Goal: Task Accomplishment & Management: Complete application form

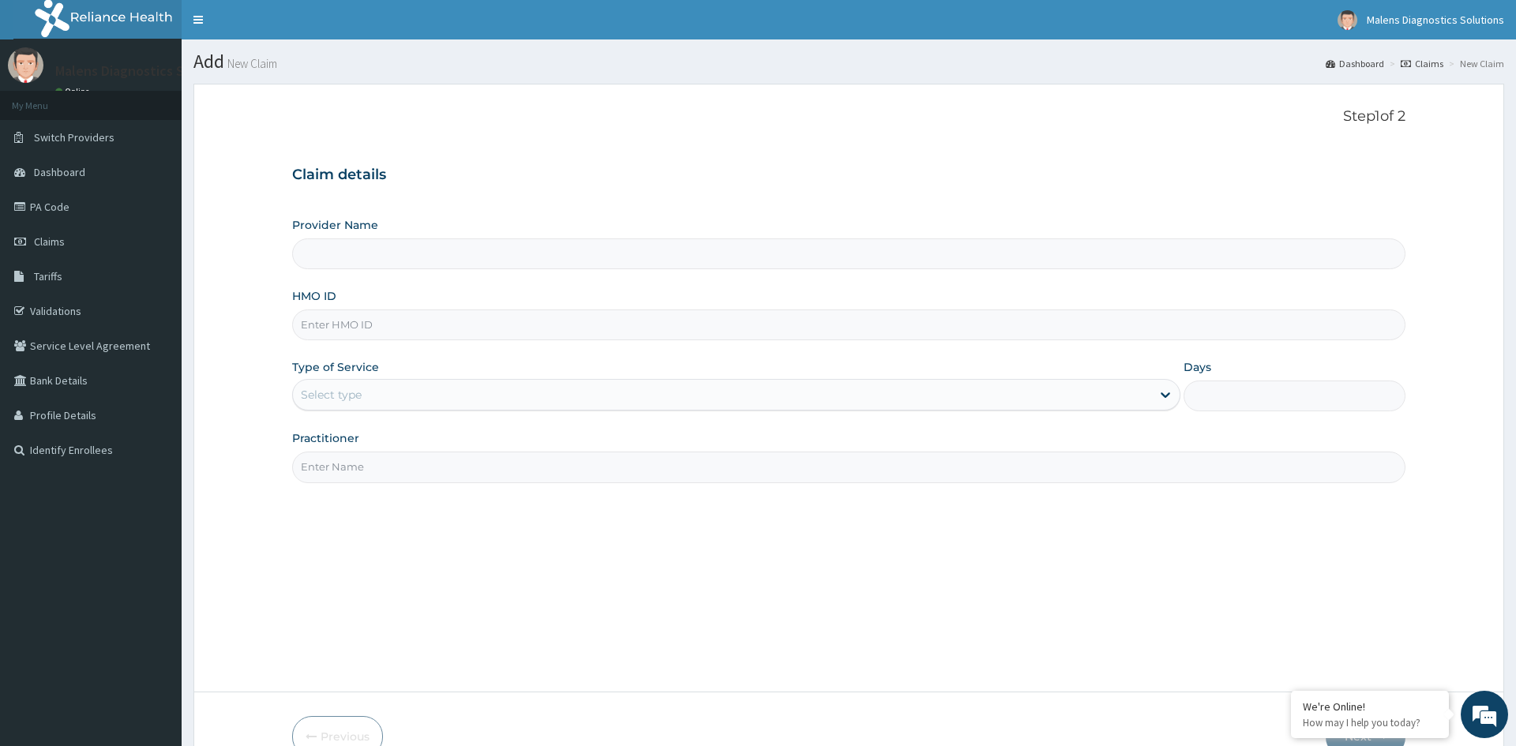
type input "MALENS MEDCARE LIMITED"
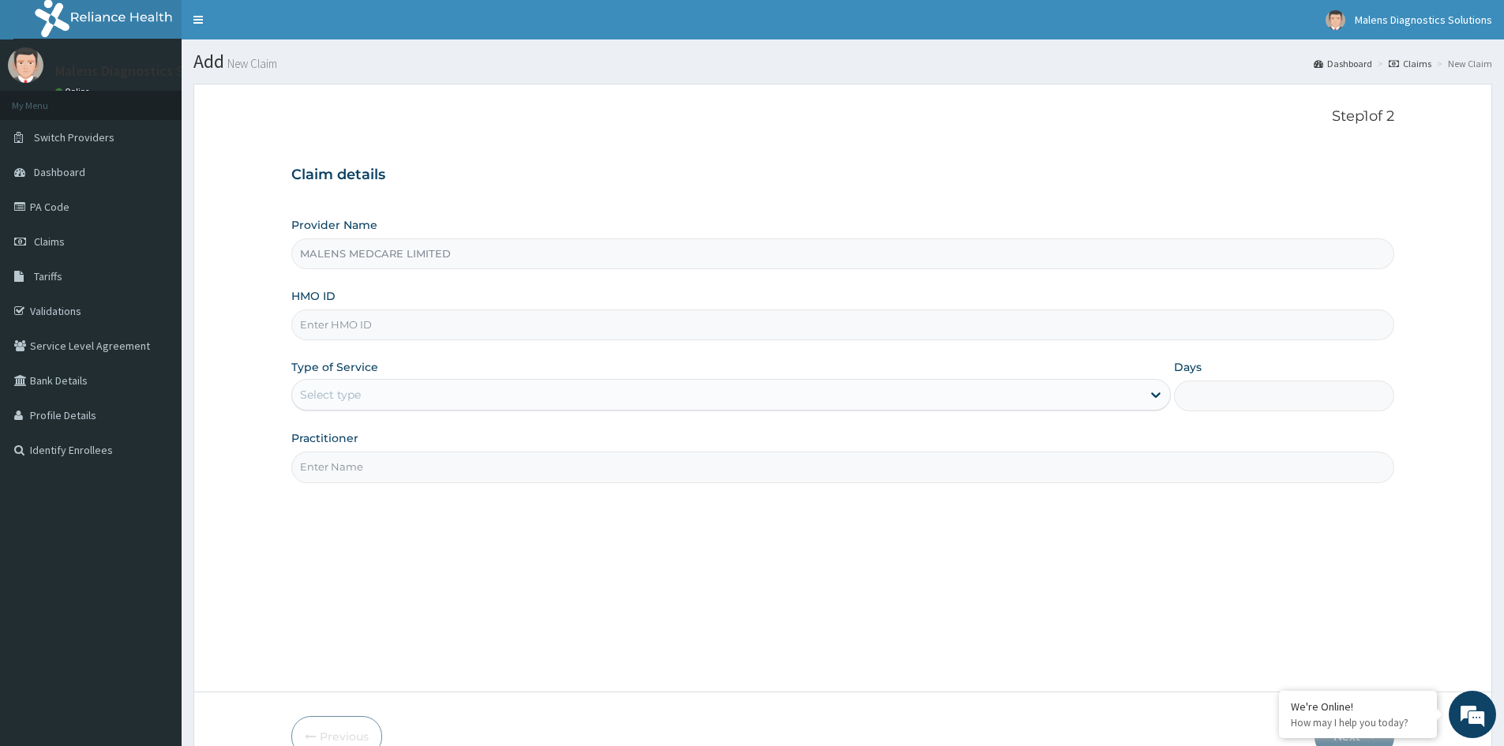
click at [419, 322] on input "HMO ID" at bounding box center [842, 325] width 1103 height 31
paste input "ELN/10048/B"
type input "ELN/10048/B"
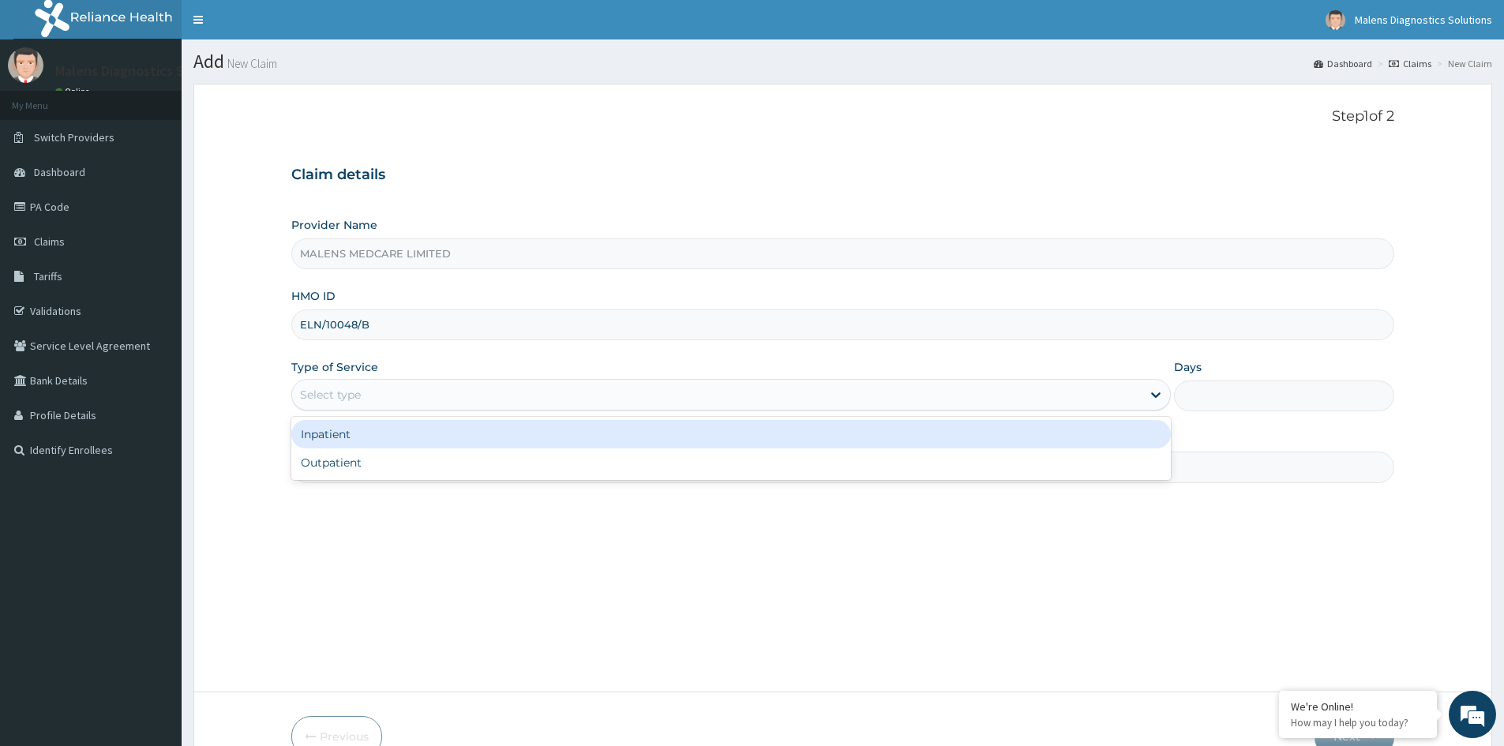
click at [371, 395] on div "Select type" at bounding box center [717, 394] width 850 height 25
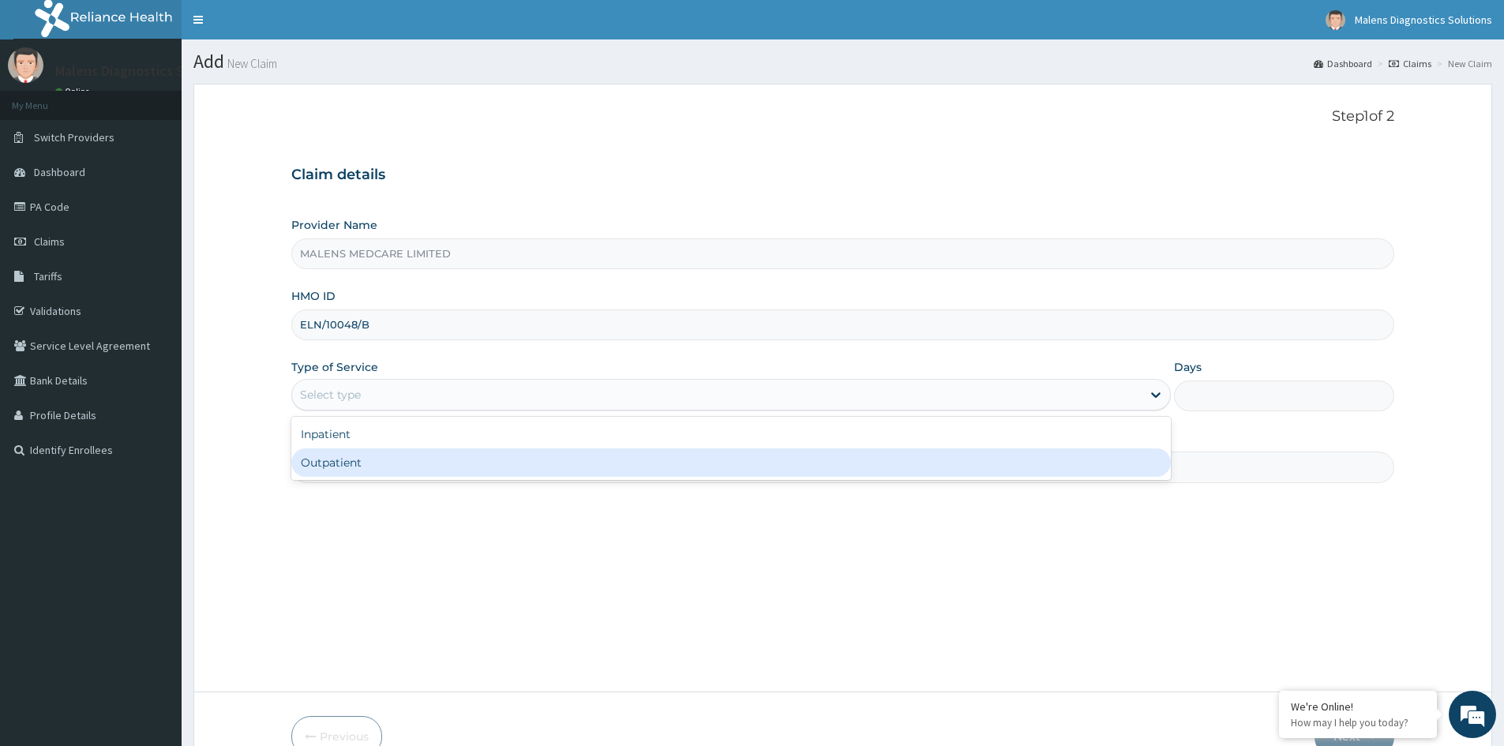
click at [361, 469] on div "Outpatient" at bounding box center [731, 463] width 880 height 28
type input "1"
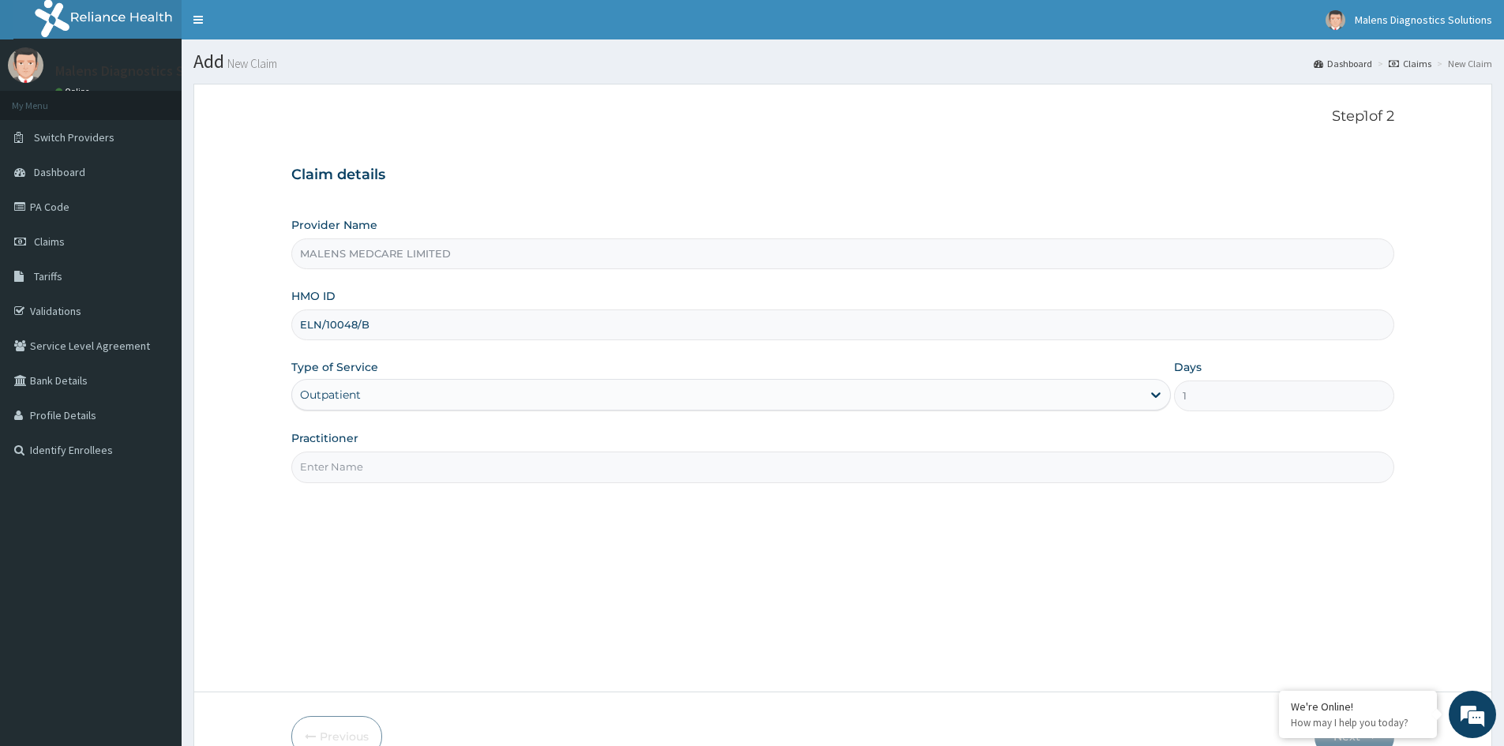
click at [371, 462] on input "Practitioner" at bounding box center [842, 467] width 1103 height 31
type input "[PERSON_NAME]"
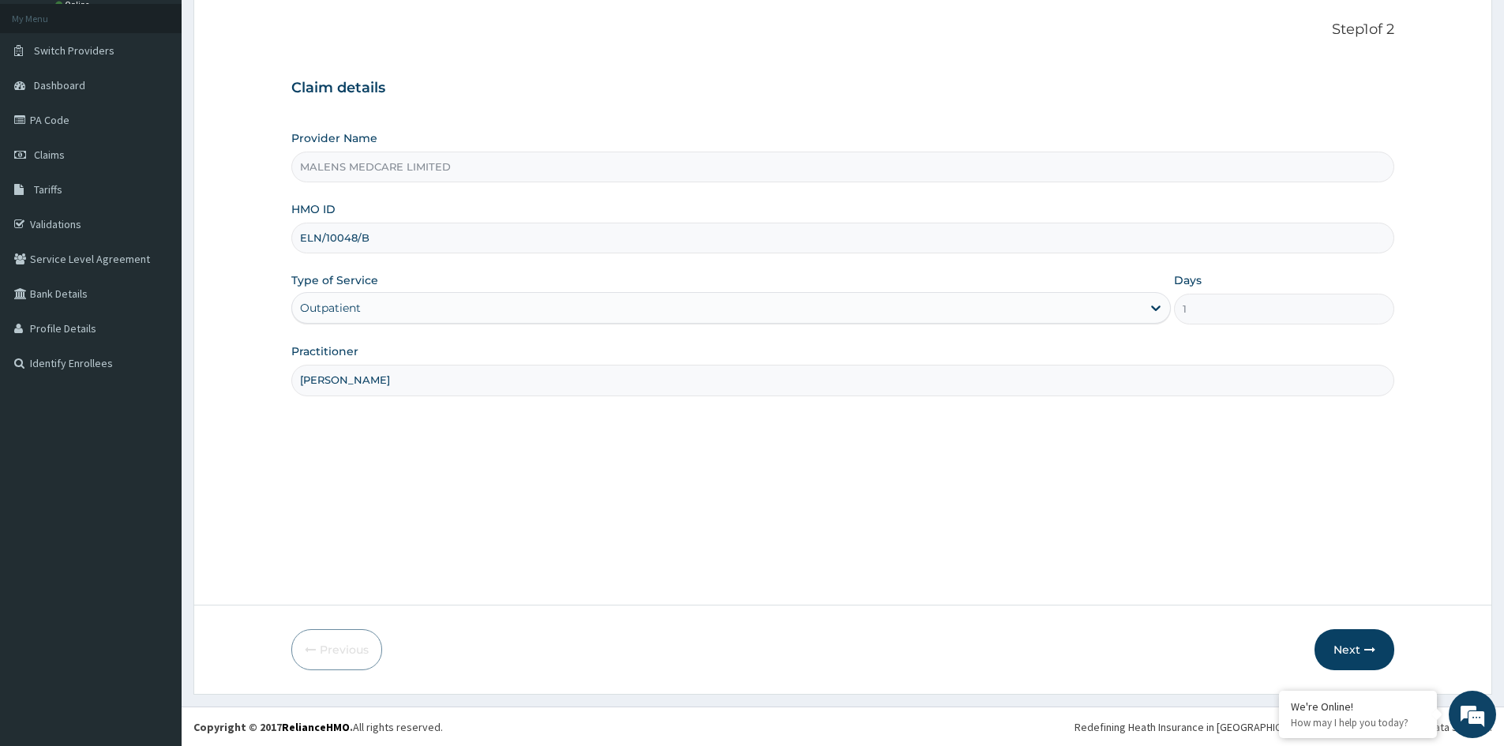
scroll to position [88, 0]
click at [1357, 647] on button "Next" at bounding box center [1355, 649] width 80 height 41
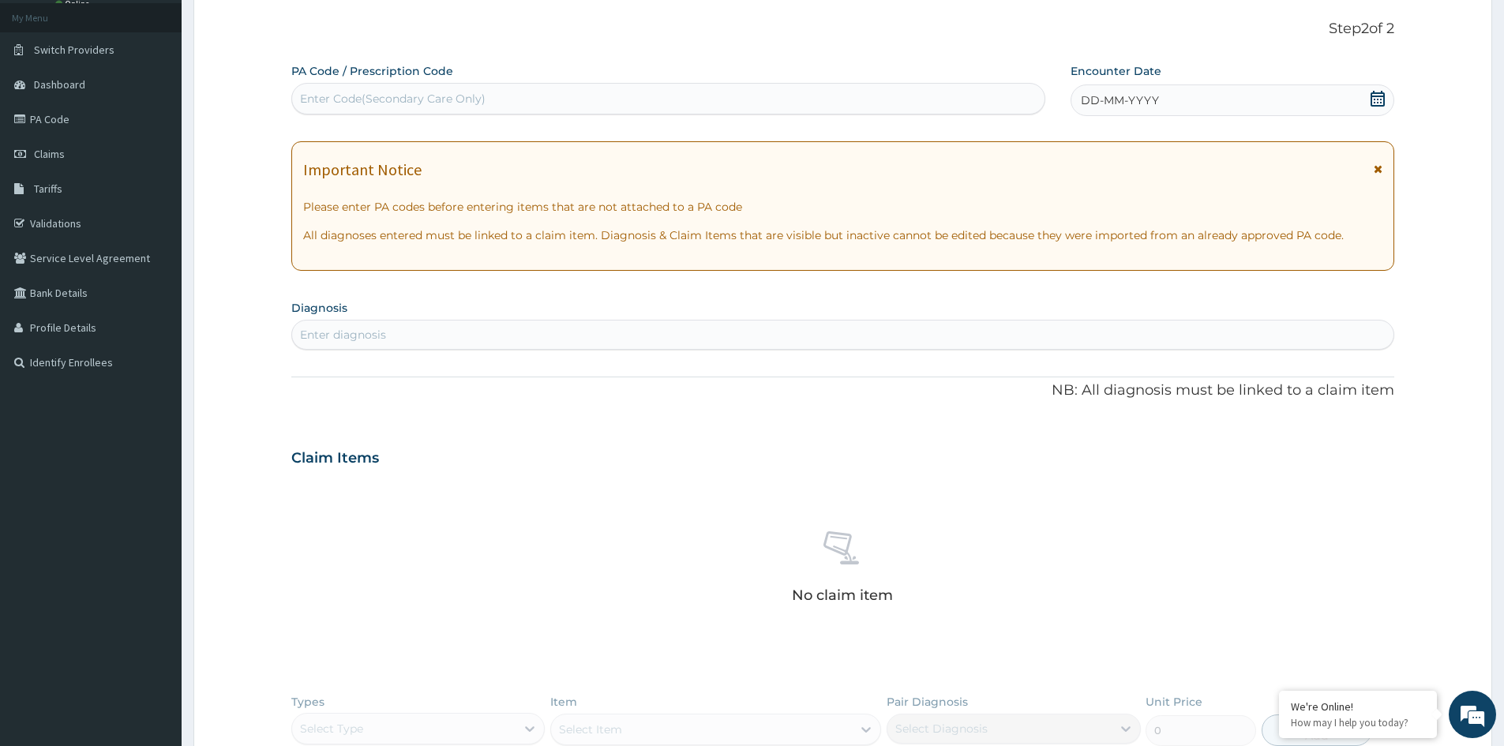
click at [461, 104] on div "Enter Code(Secondary Care Only)" at bounding box center [393, 99] width 186 height 16
paste input "PA/875319"
type input "PA/875319"
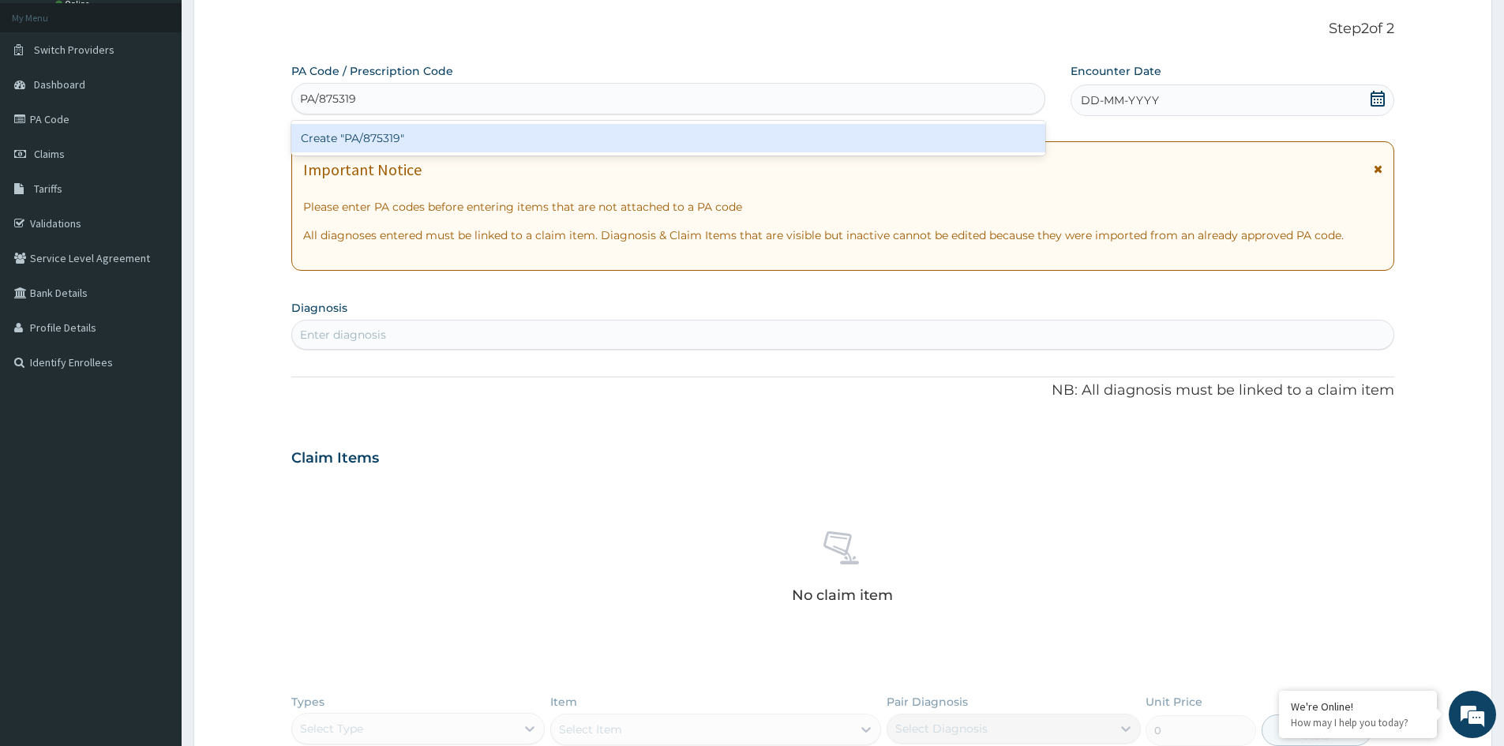
click at [447, 139] on div "Create "PA/875319"" at bounding box center [668, 138] width 754 height 28
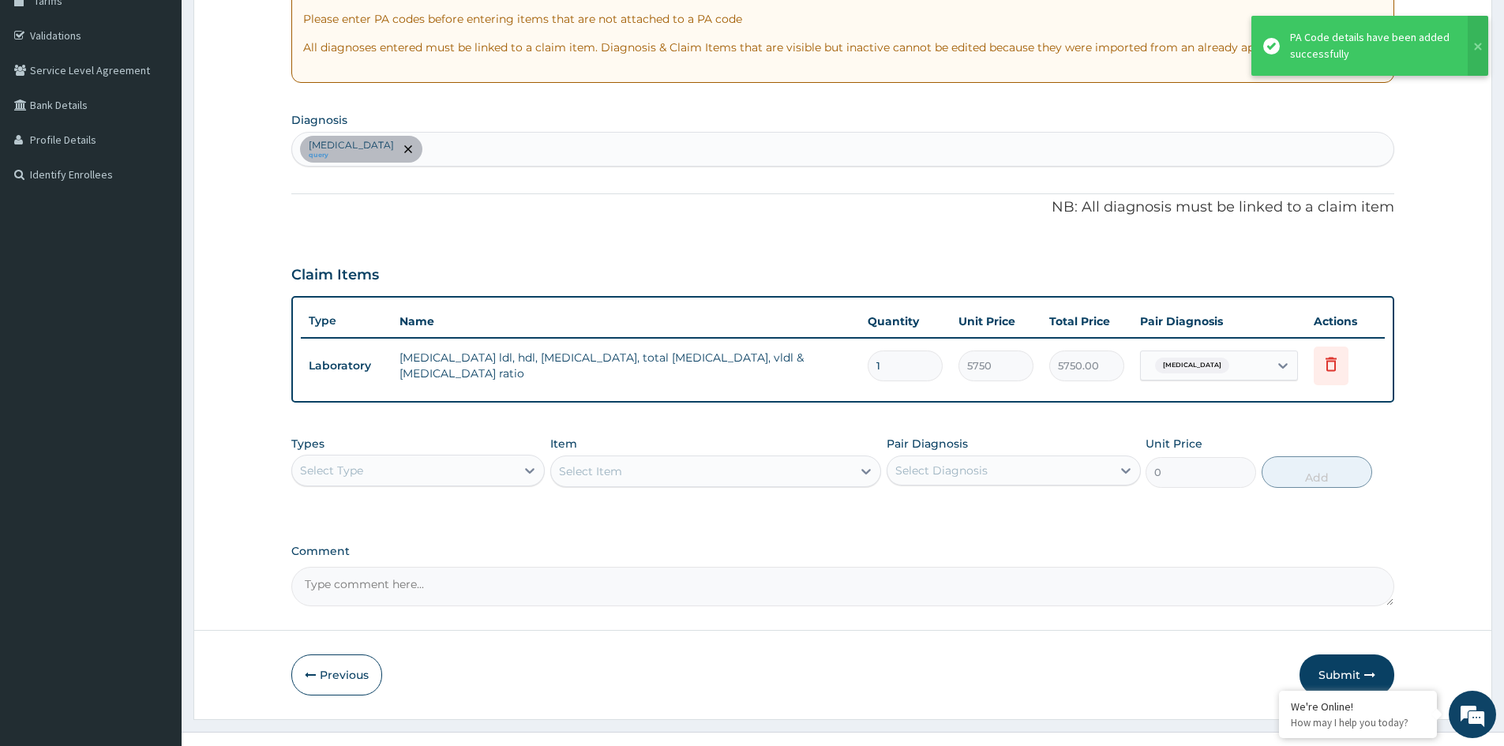
scroll to position [302, 0]
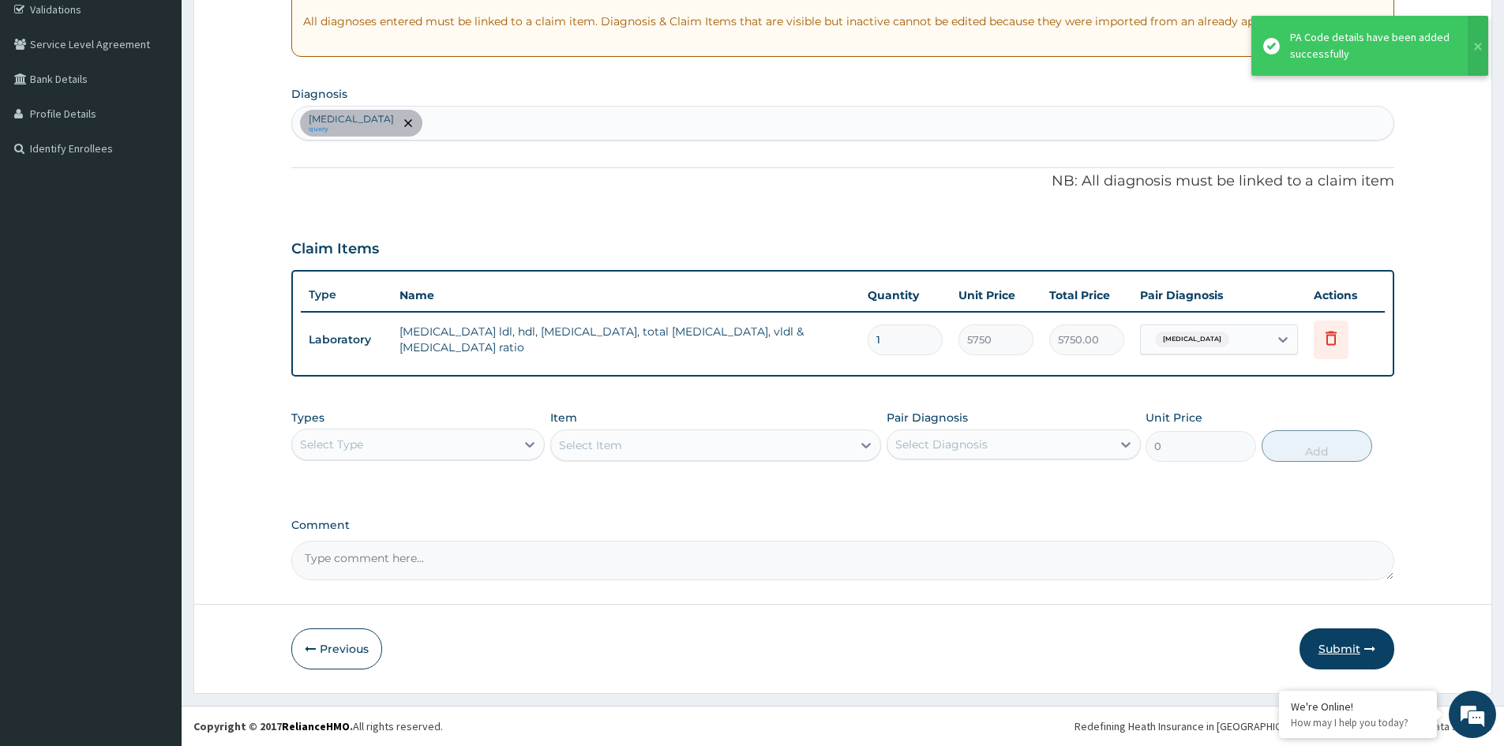
click at [1351, 648] on button "Submit" at bounding box center [1347, 649] width 95 height 41
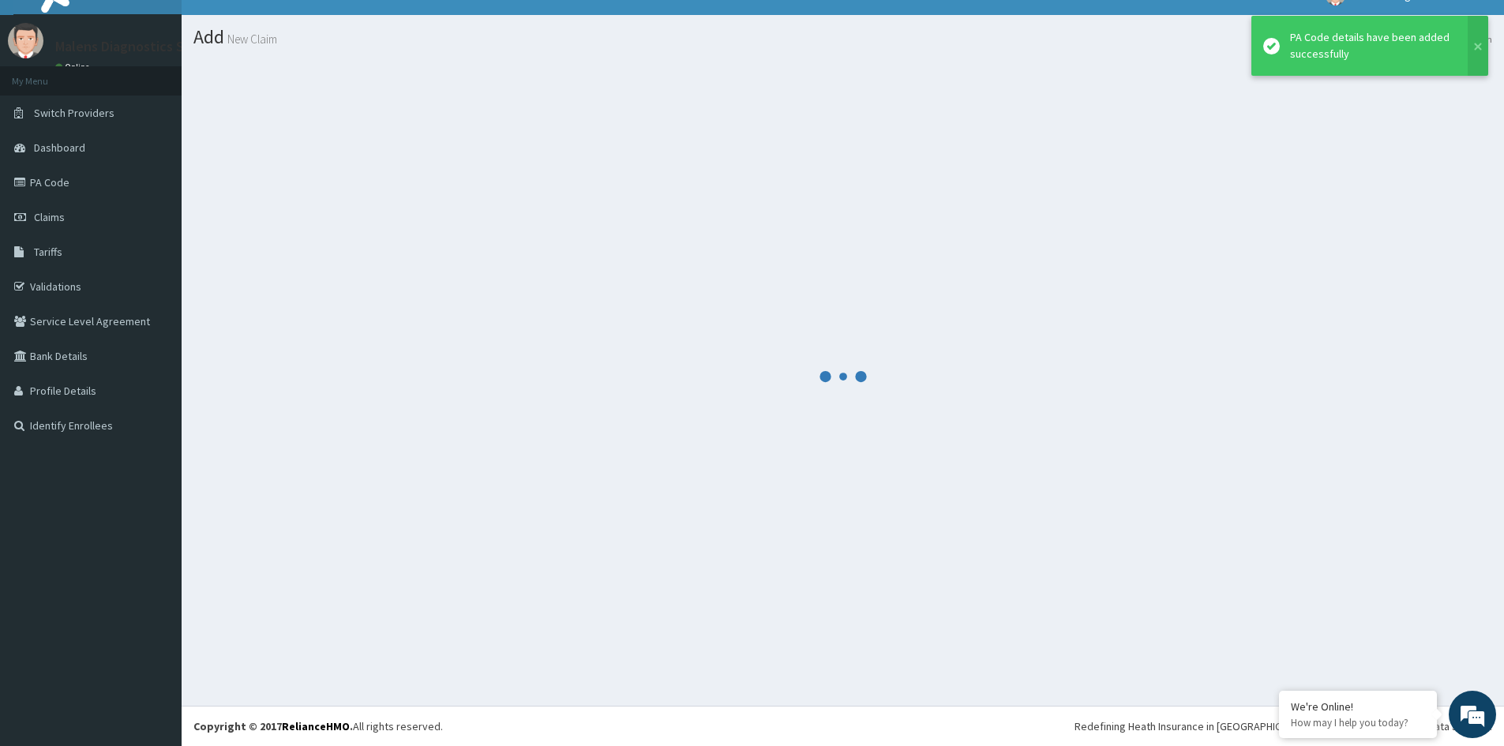
scroll to position [24, 0]
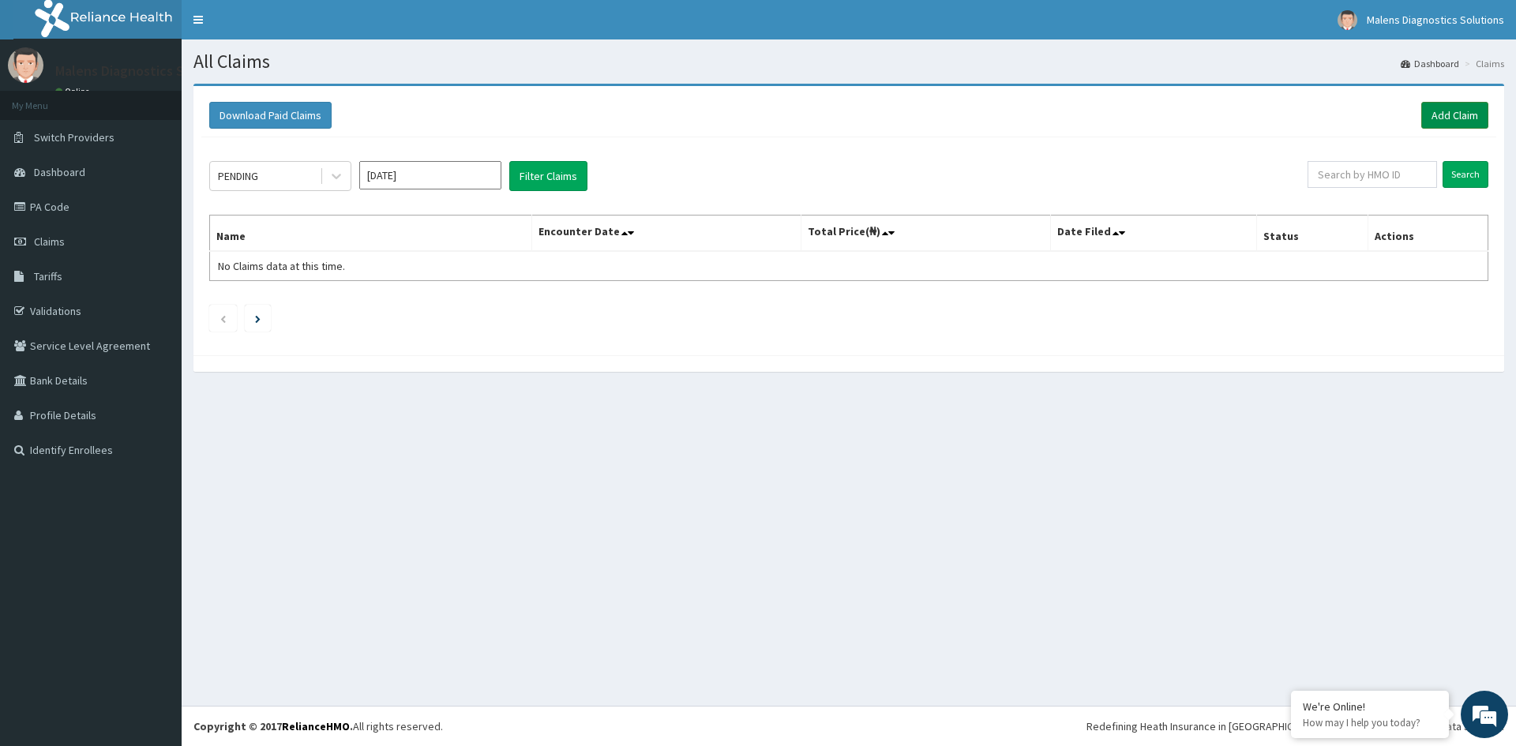
click at [1456, 109] on link "Add Claim" at bounding box center [1455, 115] width 67 height 27
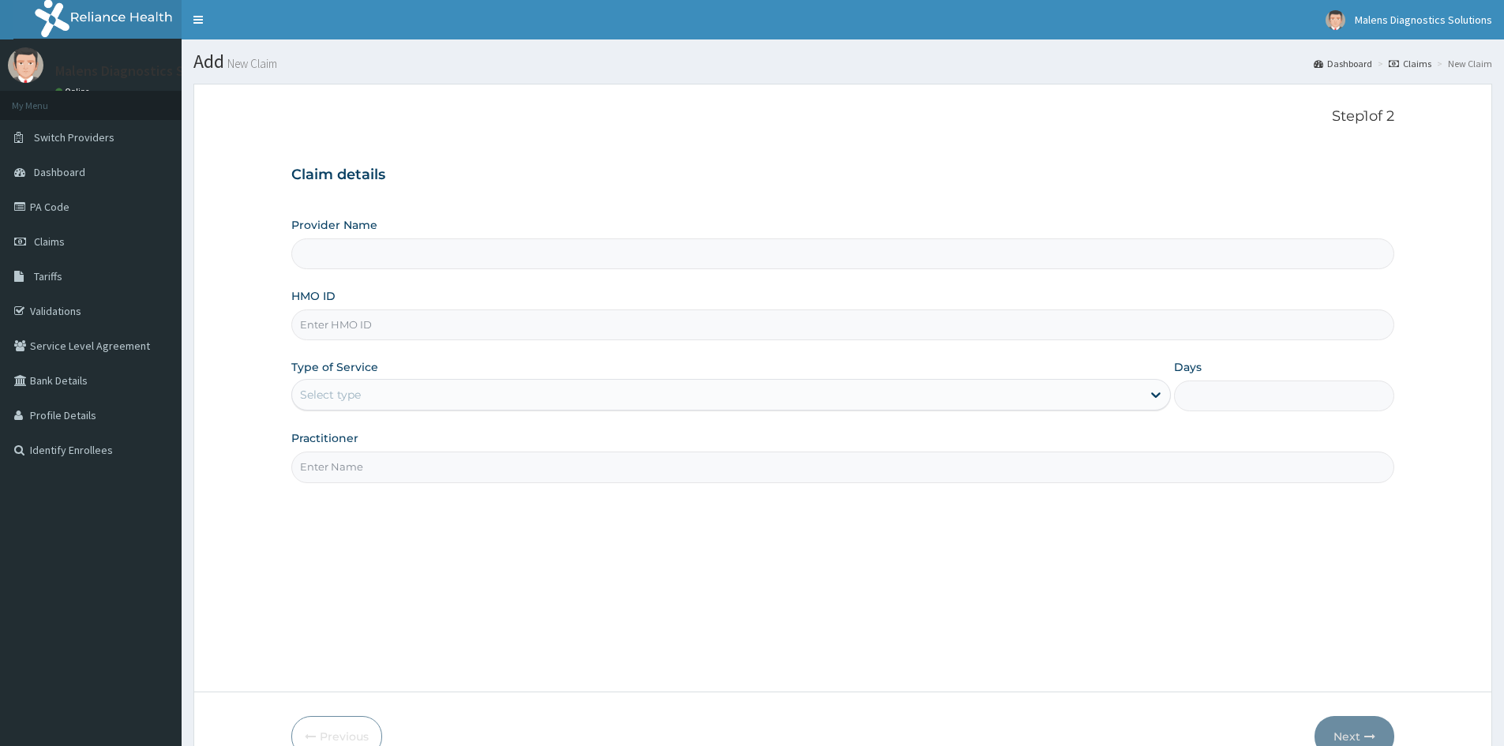
click at [499, 254] on input "Provider Name" at bounding box center [842, 254] width 1103 height 31
type input "MALENS MEDCARE LIMITED"
click at [425, 324] on input "HMO ID" at bounding box center [842, 325] width 1103 height 31
paste input "PNS/10104/A"
type input "PNS/10104/A"
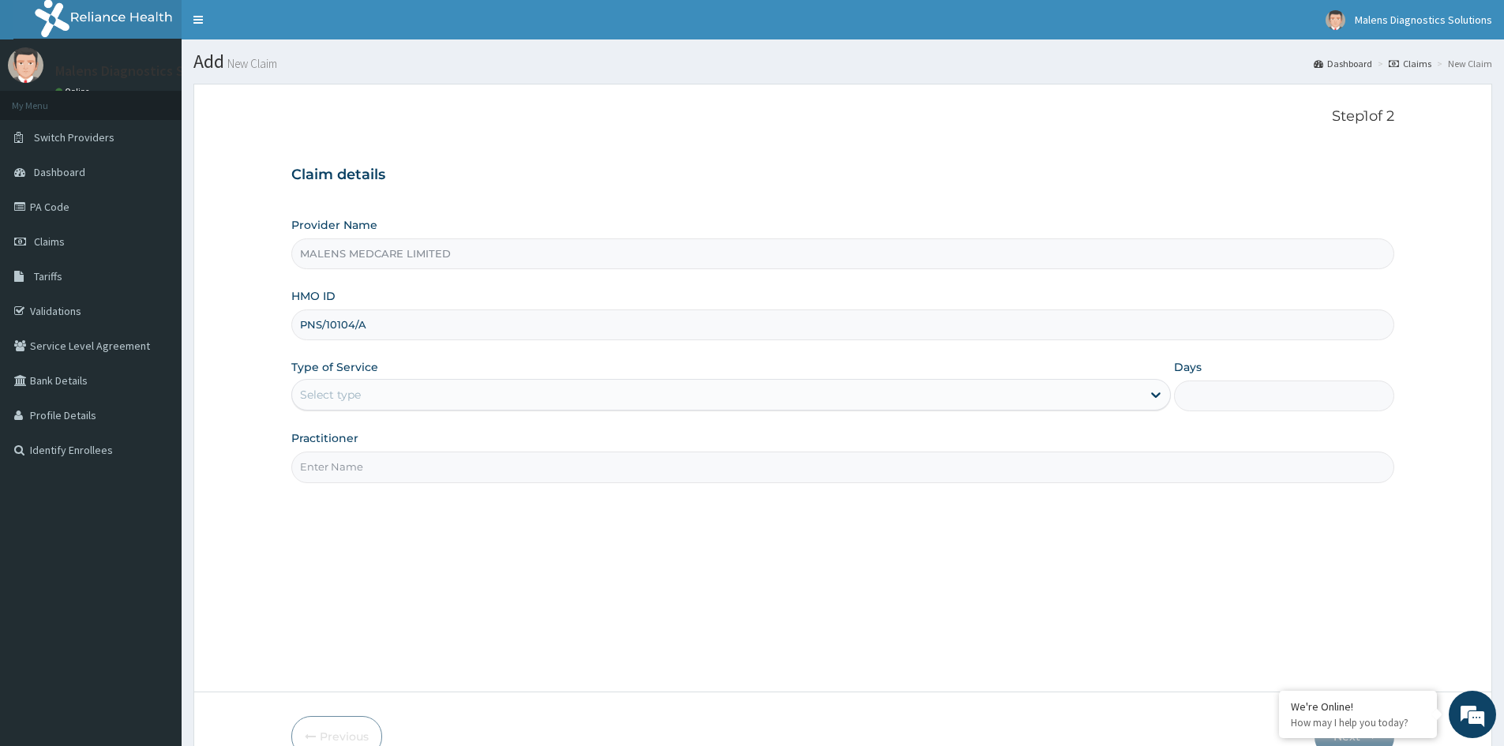
drag, startPoint x: 381, startPoint y: 389, endPoint x: 381, endPoint y: 399, distance: 9.5
click at [381, 389] on div "Select type" at bounding box center [717, 394] width 850 height 25
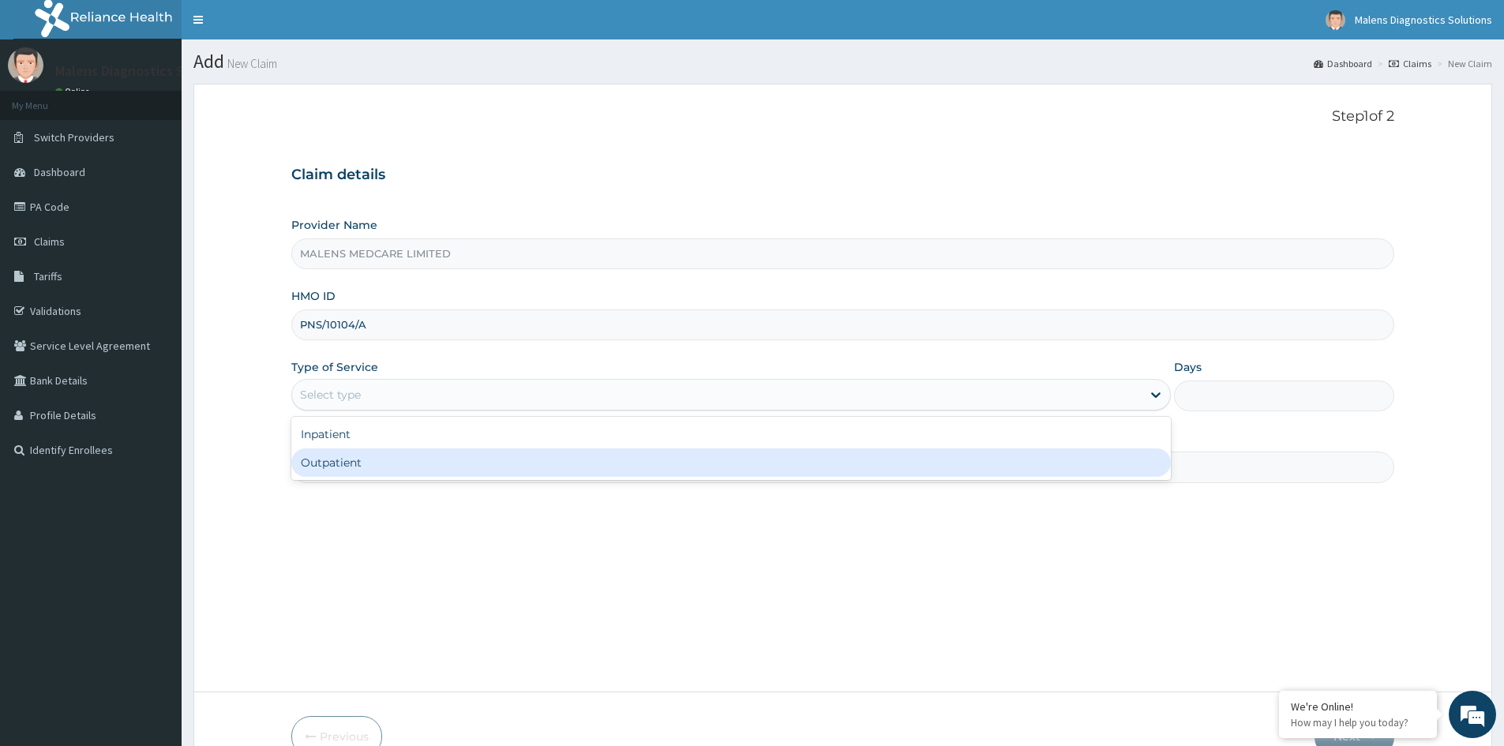
click at [369, 473] on div "Outpatient" at bounding box center [731, 463] width 880 height 28
type input "1"
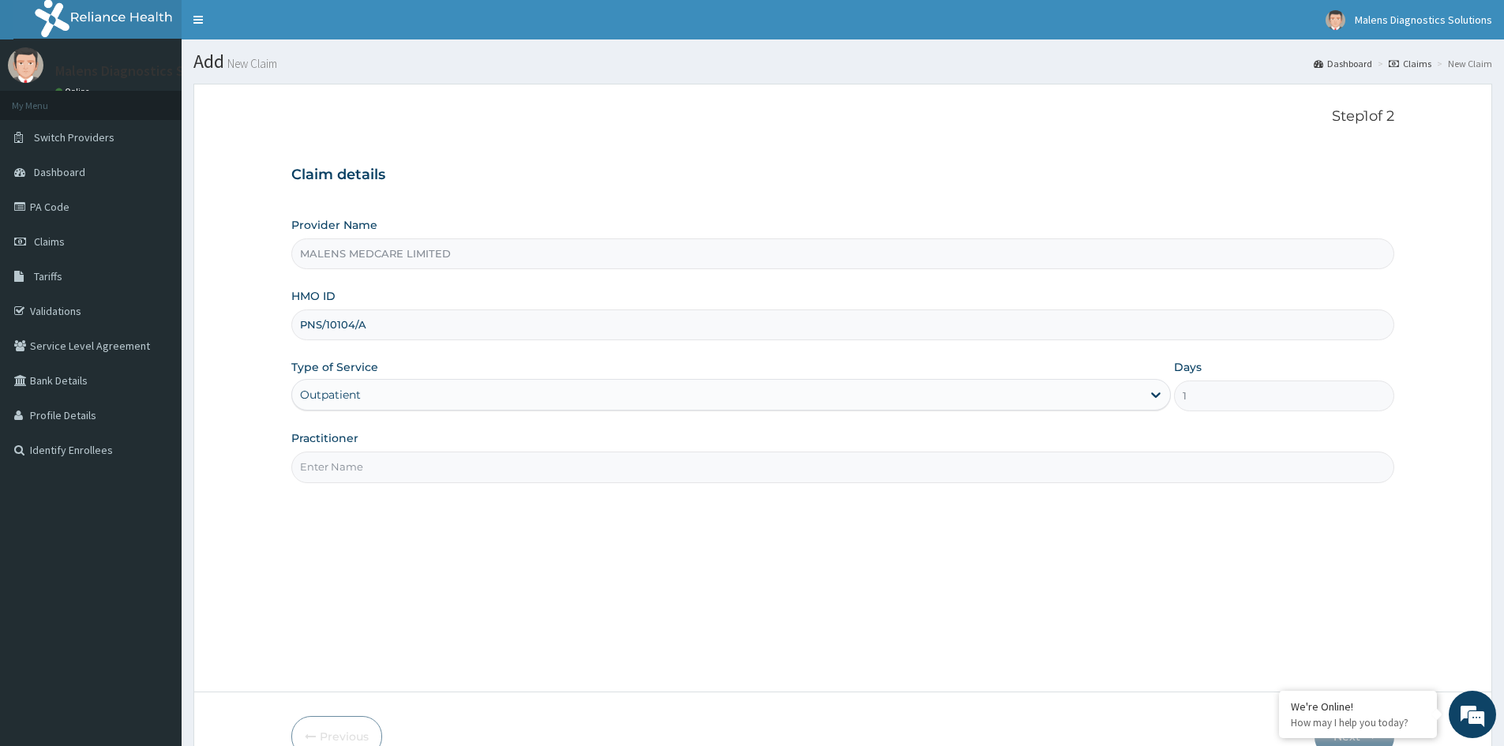
click at [382, 465] on input "Practitioner" at bounding box center [842, 467] width 1103 height 31
type input "DR OGUN"
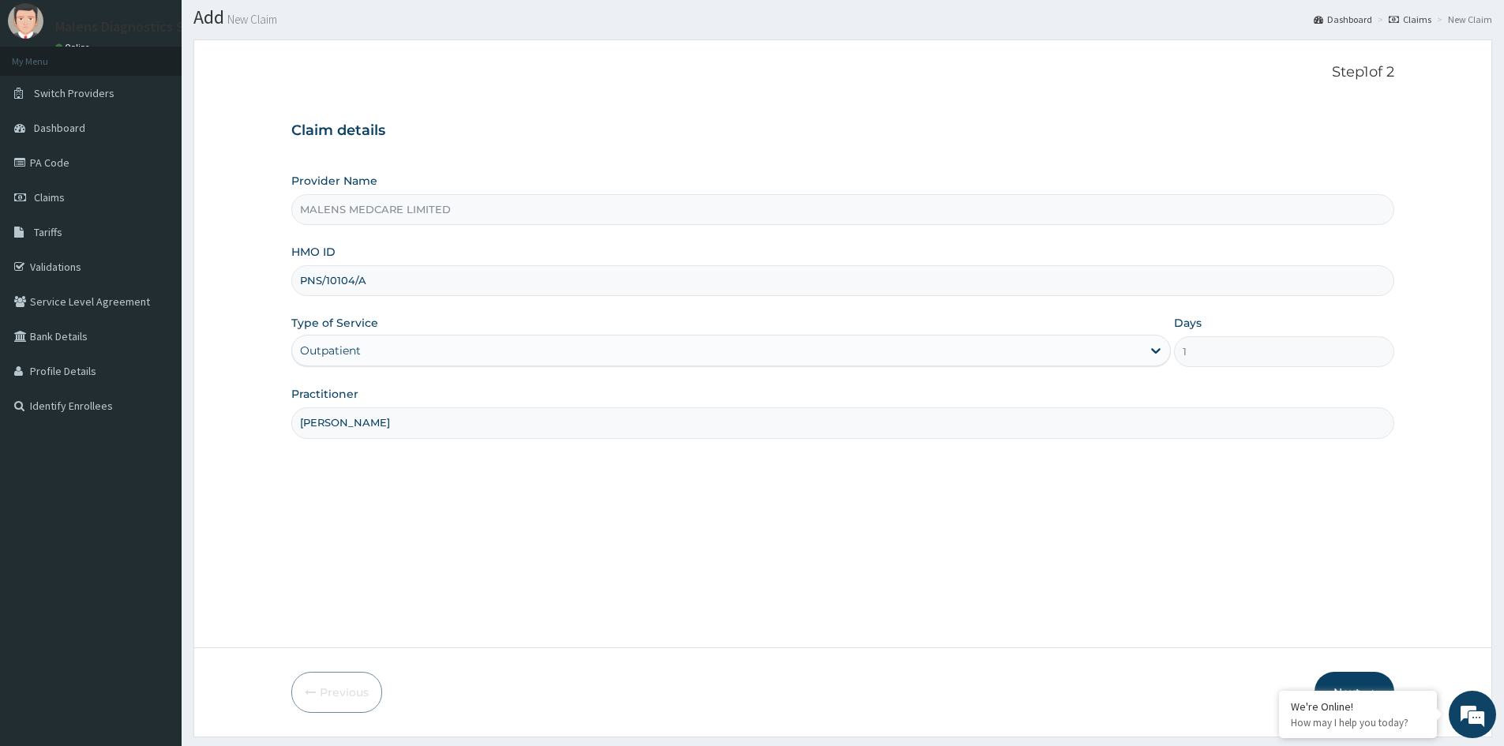
scroll to position [88, 0]
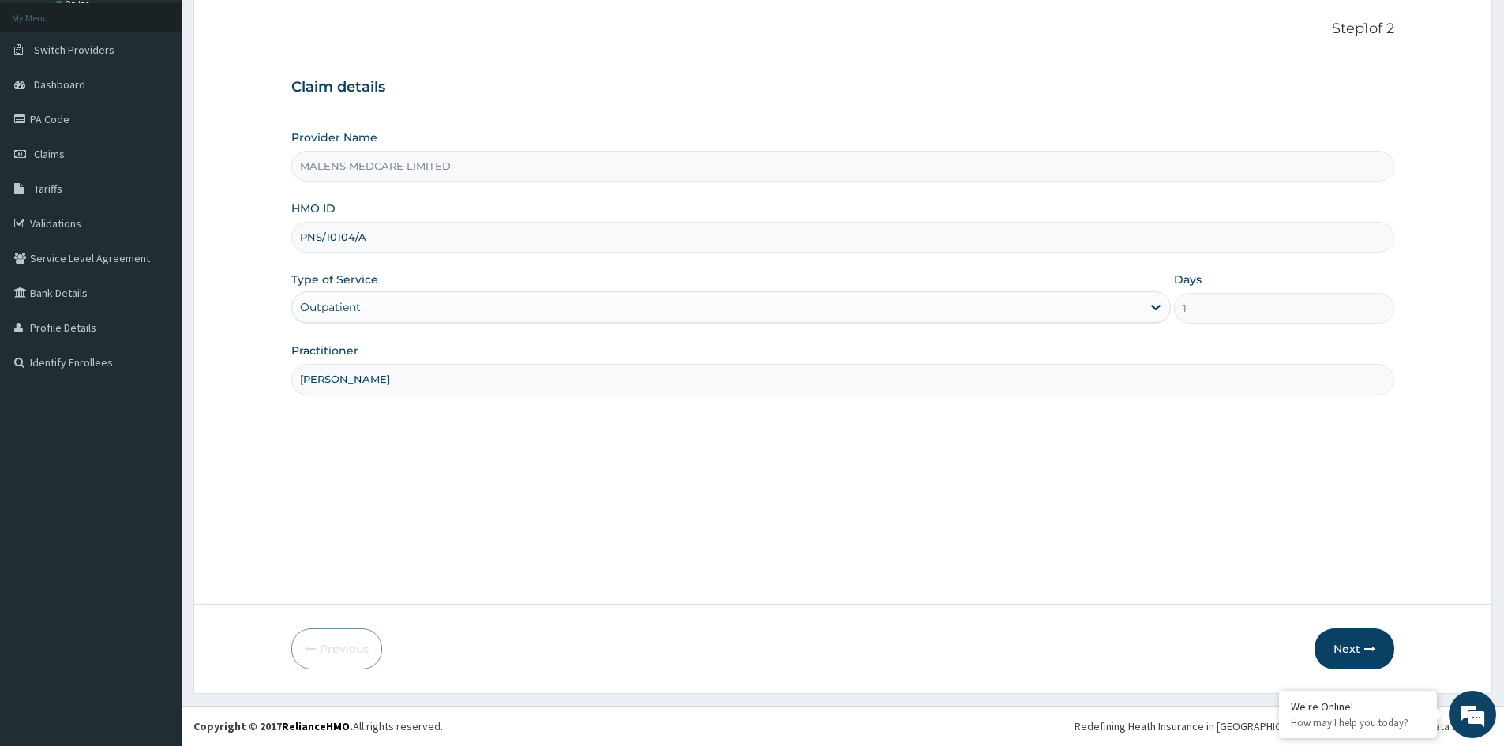
click at [1357, 646] on button "Next" at bounding box center [1355, 649] width 80 height 41
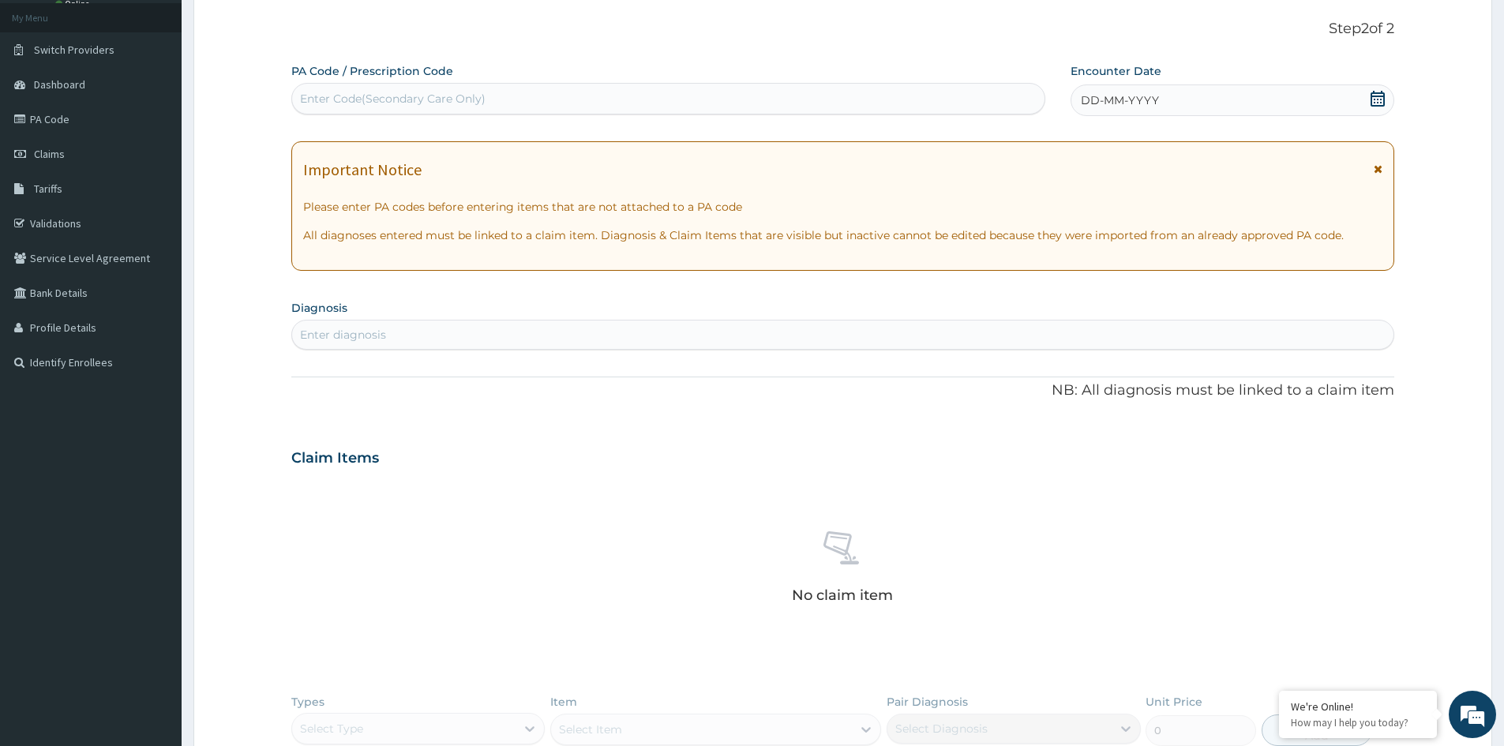
click at [334, 91] on div "Enter Code(Secondary Care Only)" at bounding box center [393, 99] width 186 height 16
paste input "PA/DCA1D9"
type input "PA/DCA1D9"
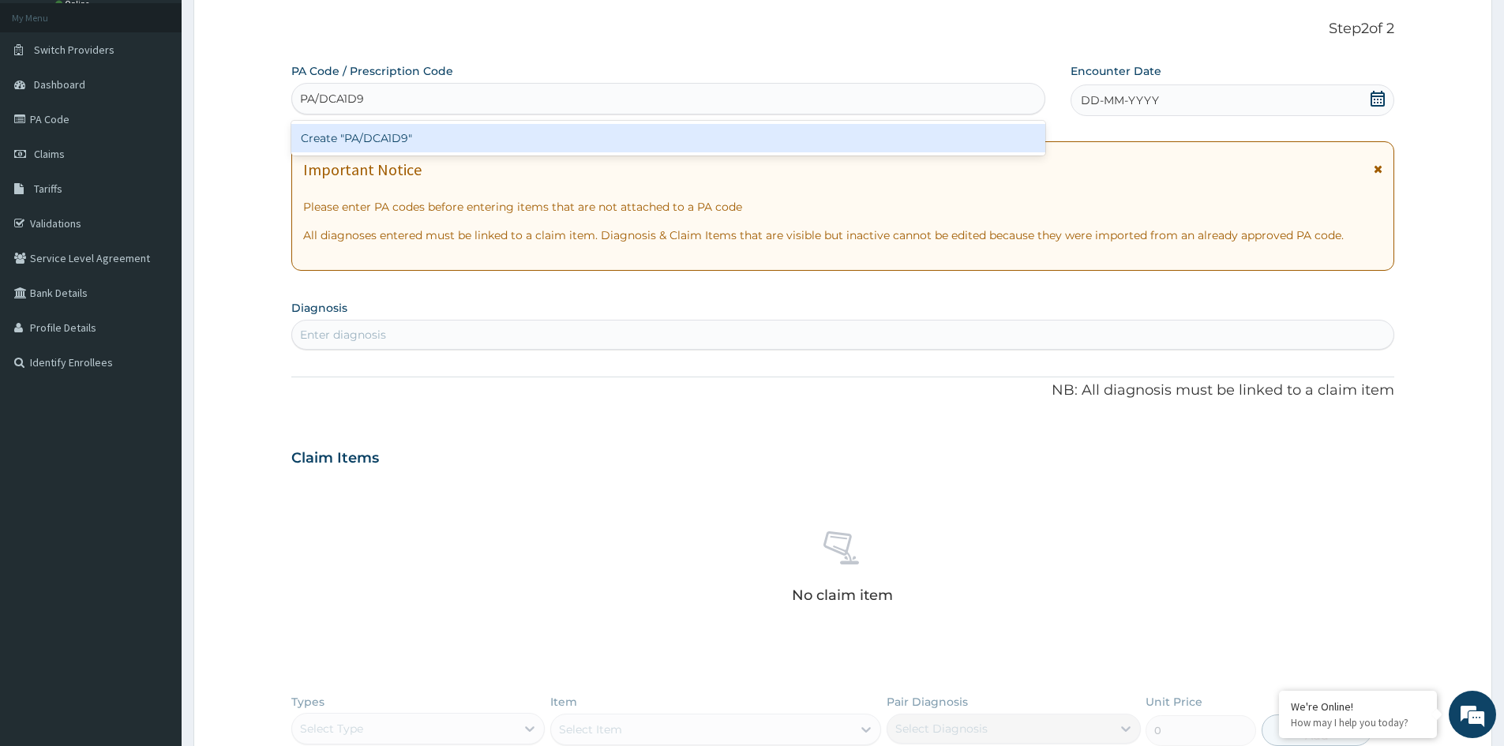
click at [346, 140] on div "Create "PA/DCA1D9"" at bounding box center [668, 138] width 754 height 28
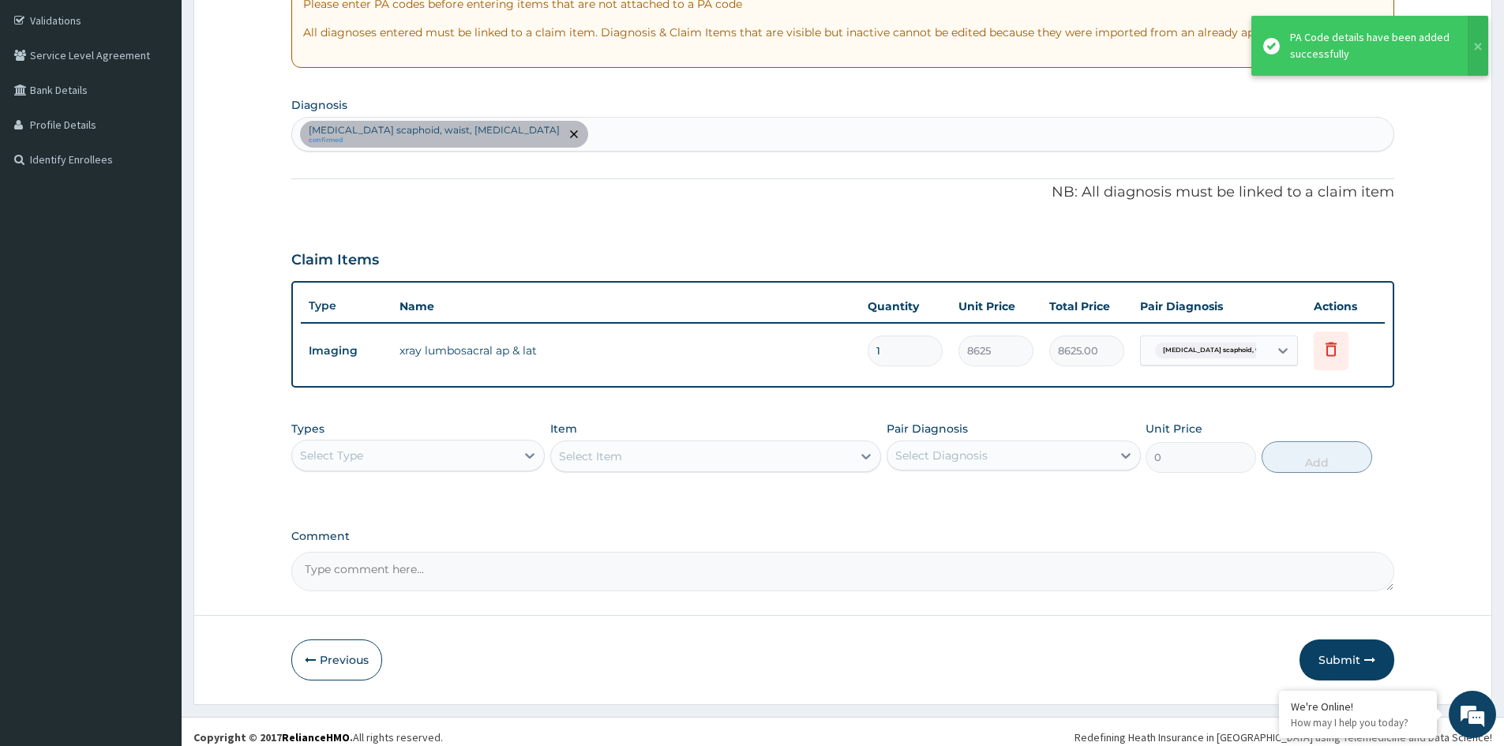
scroll to position [302, 0]
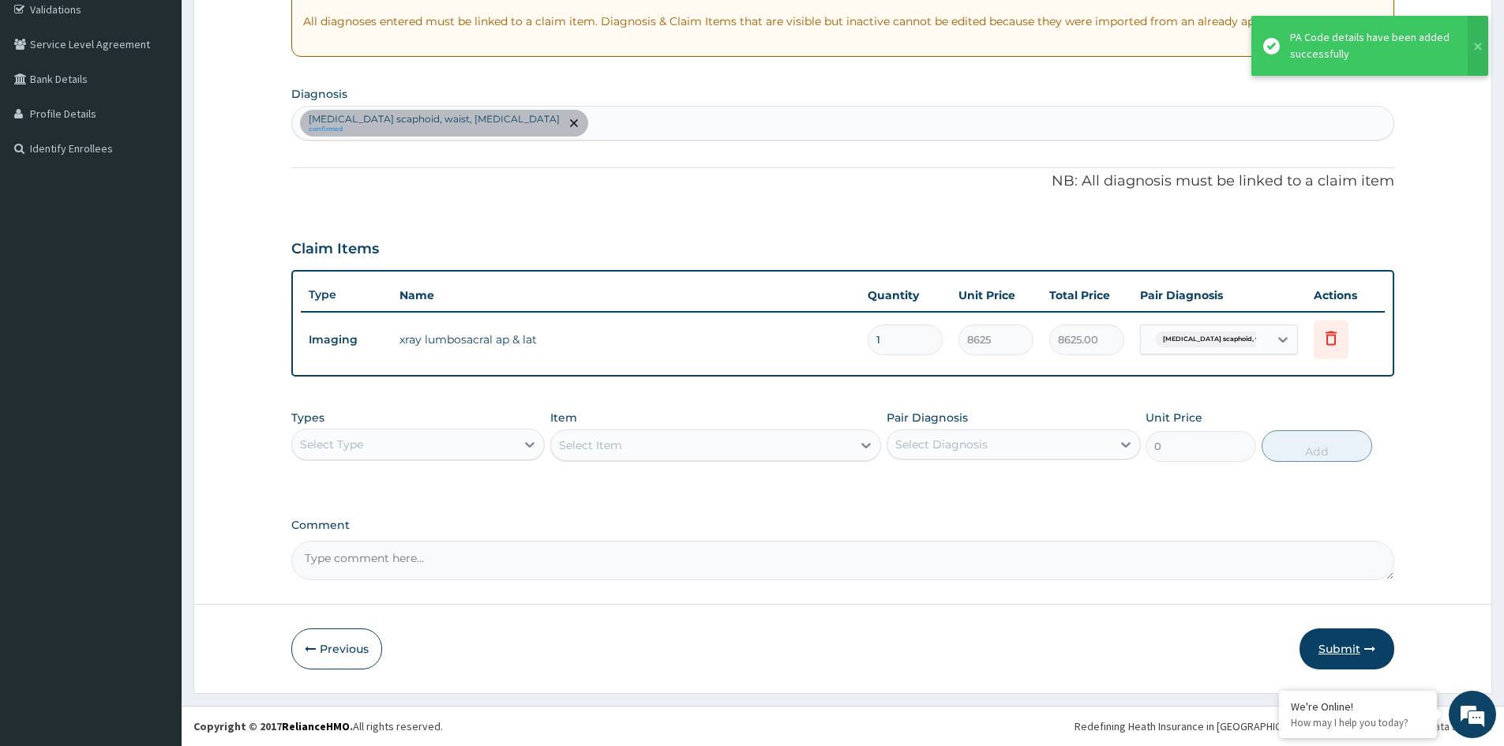
click at [1345, 648] on button "Submit" at bounding box center [1347, 649] width 95 height 41
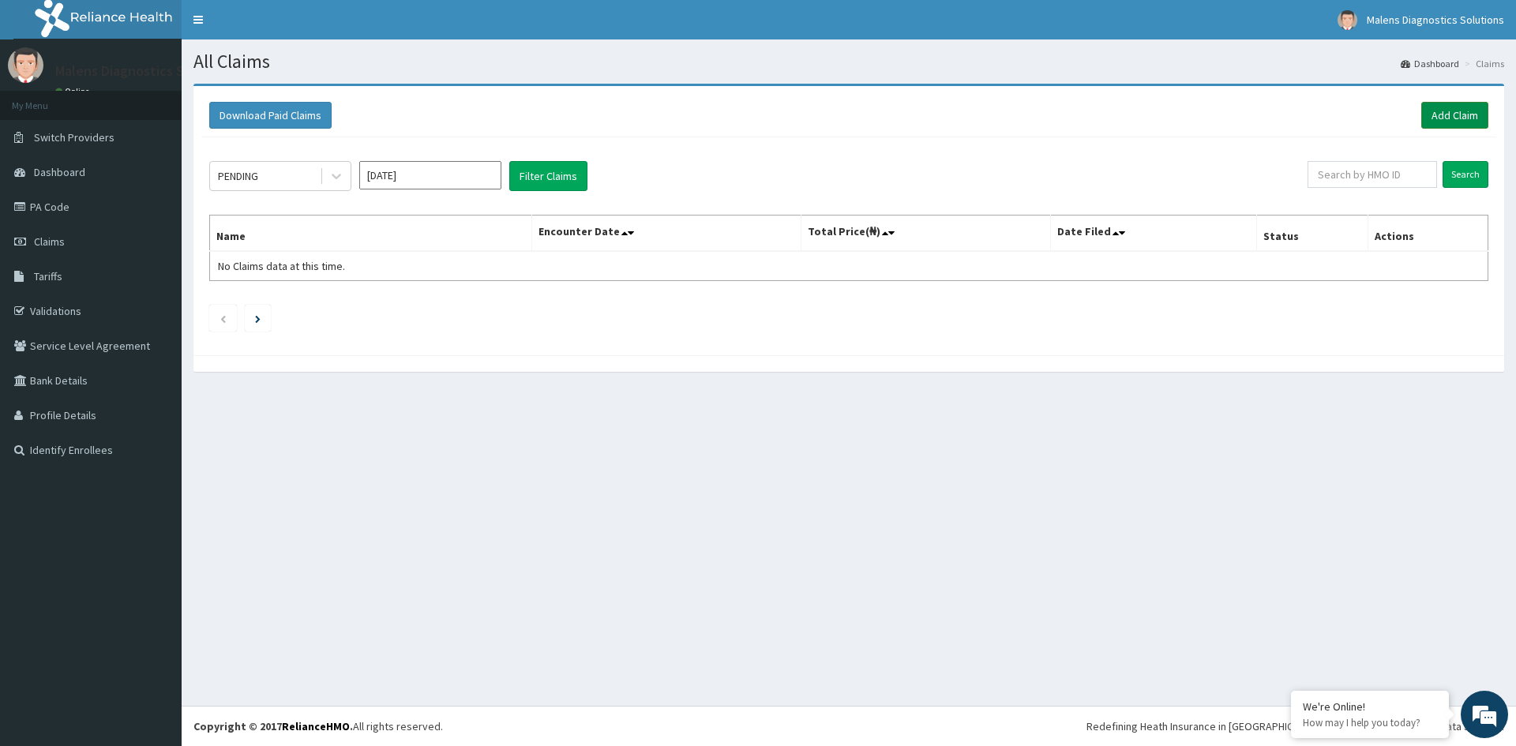
click at [1456, 114] on link "Add Claim" at bounding box center [1455, 115] width 67 height 27
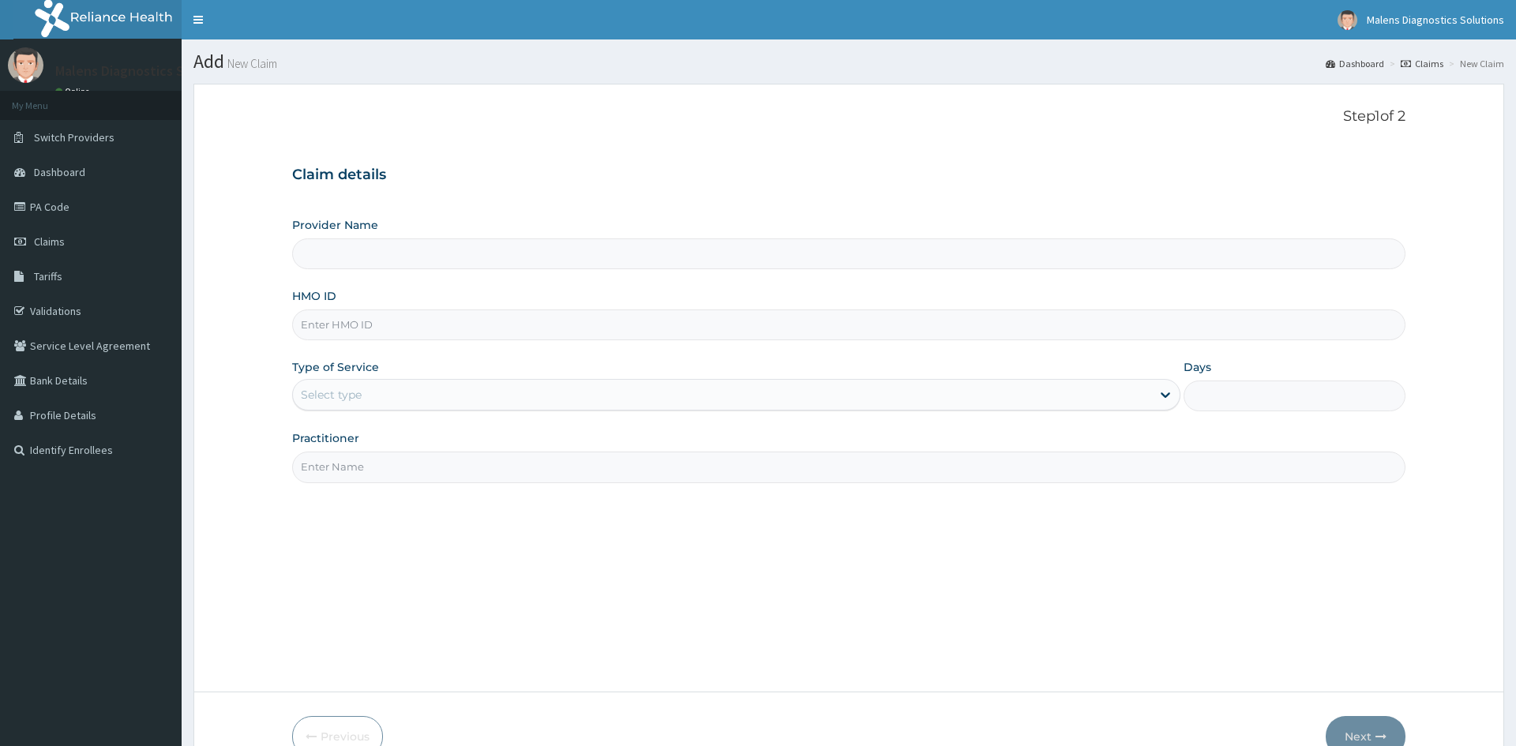
type input "MALENS MEDCARE LIMITED"
